Goal: Transaction & Acquisition: Purchase product/service

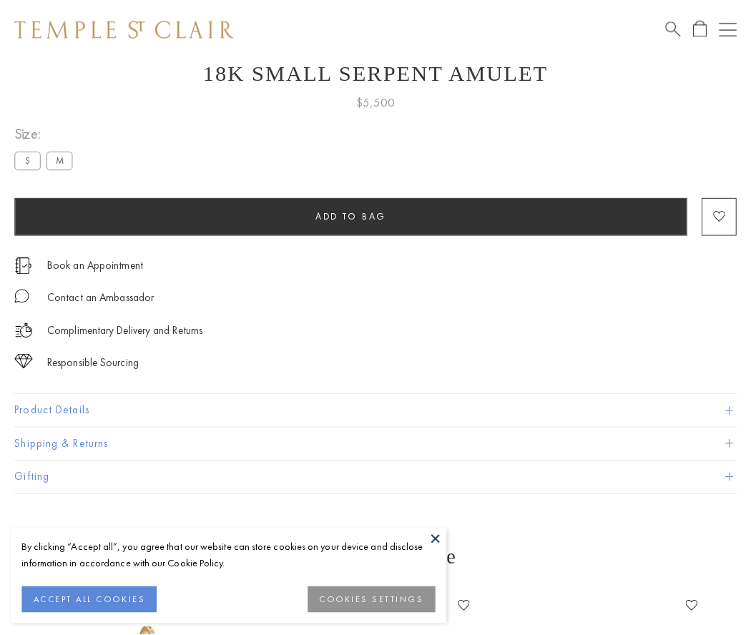
scroll to position [57, 0]
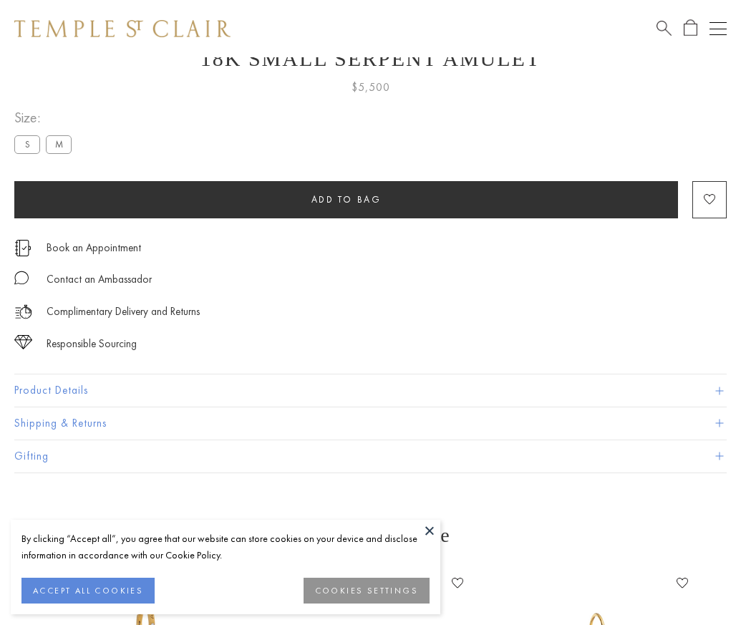
click at [346, 199] on span "Add to bag" at bounding box center [346, 199] width 70 height 12
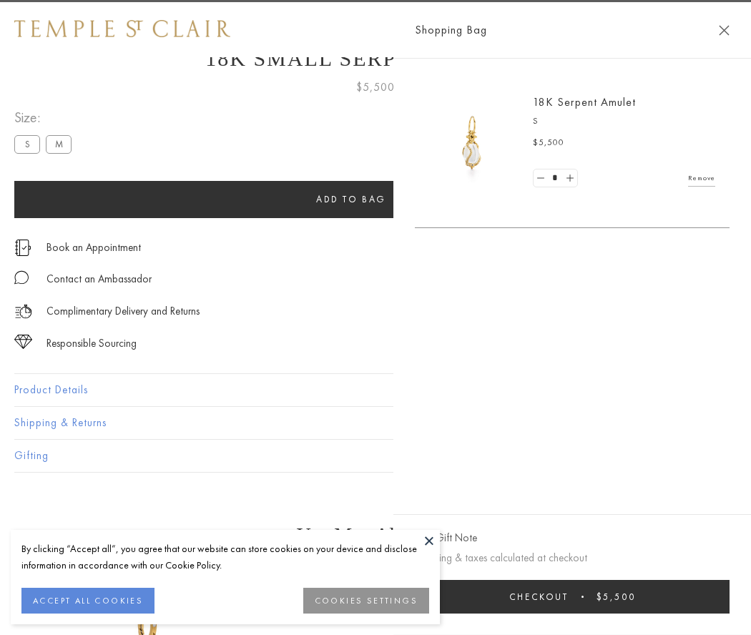
click at [674, 597] on button "Checkout $5,500" at bounding box center [572, 597] width 315 height 34
